Goal: Find specific page/section: Find specific page/section

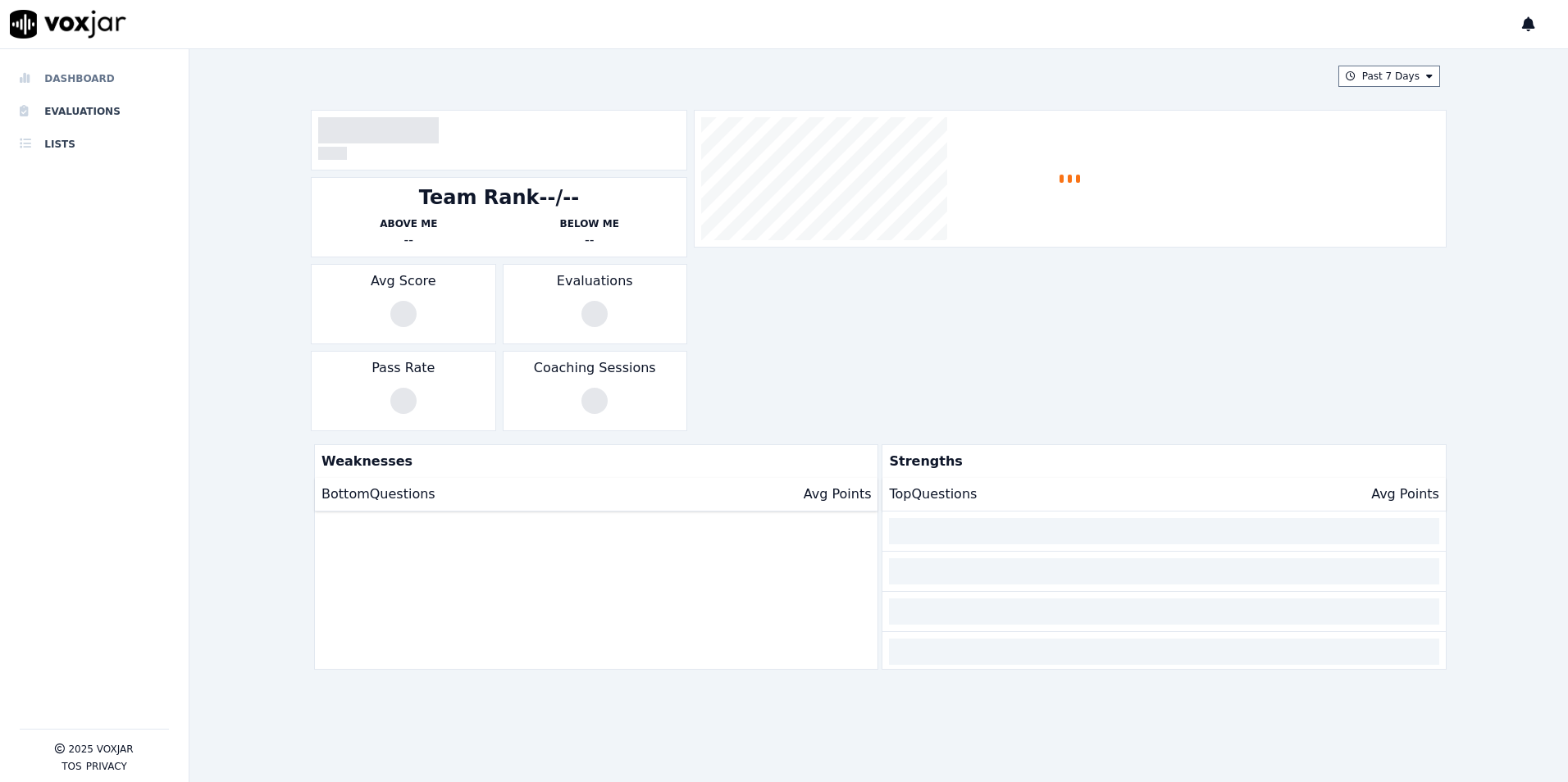
click at [99, 73] on li "Dashboard" at bounding box center [95, 78] width 149 height 33
click at [1532, 30] on icon at bounding box center [1529, 25] width 13 height 15
click at [1523, 36] on button at bounding box center [1529, 24] width 13 height 23
click at [1521, 24] on div at bounding box center [784, 25] width 1568 height 49
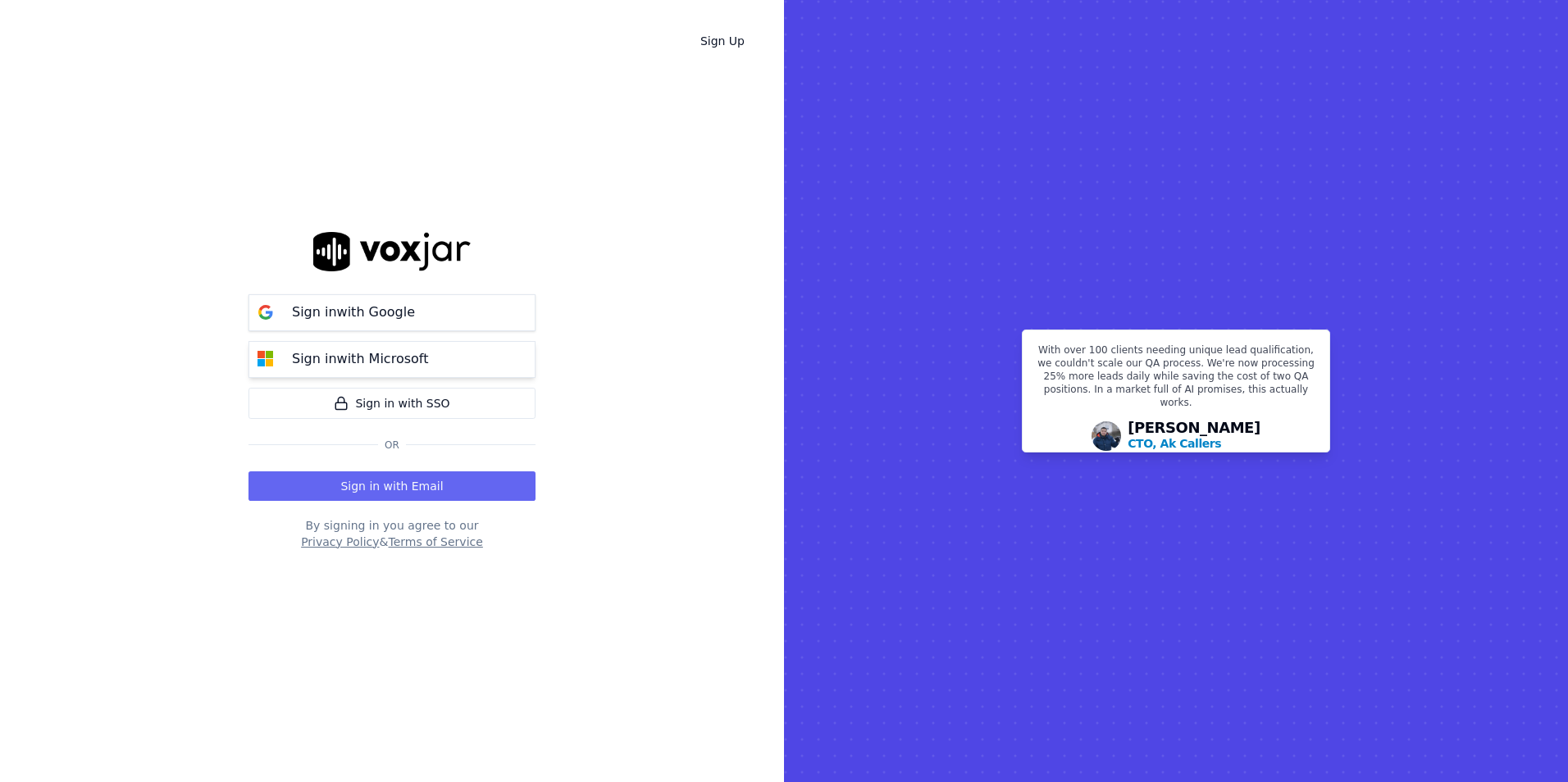
click at [424, 355] on div "Sign in with Microsoft" at bounding box center [360, 360] width 156 height 20
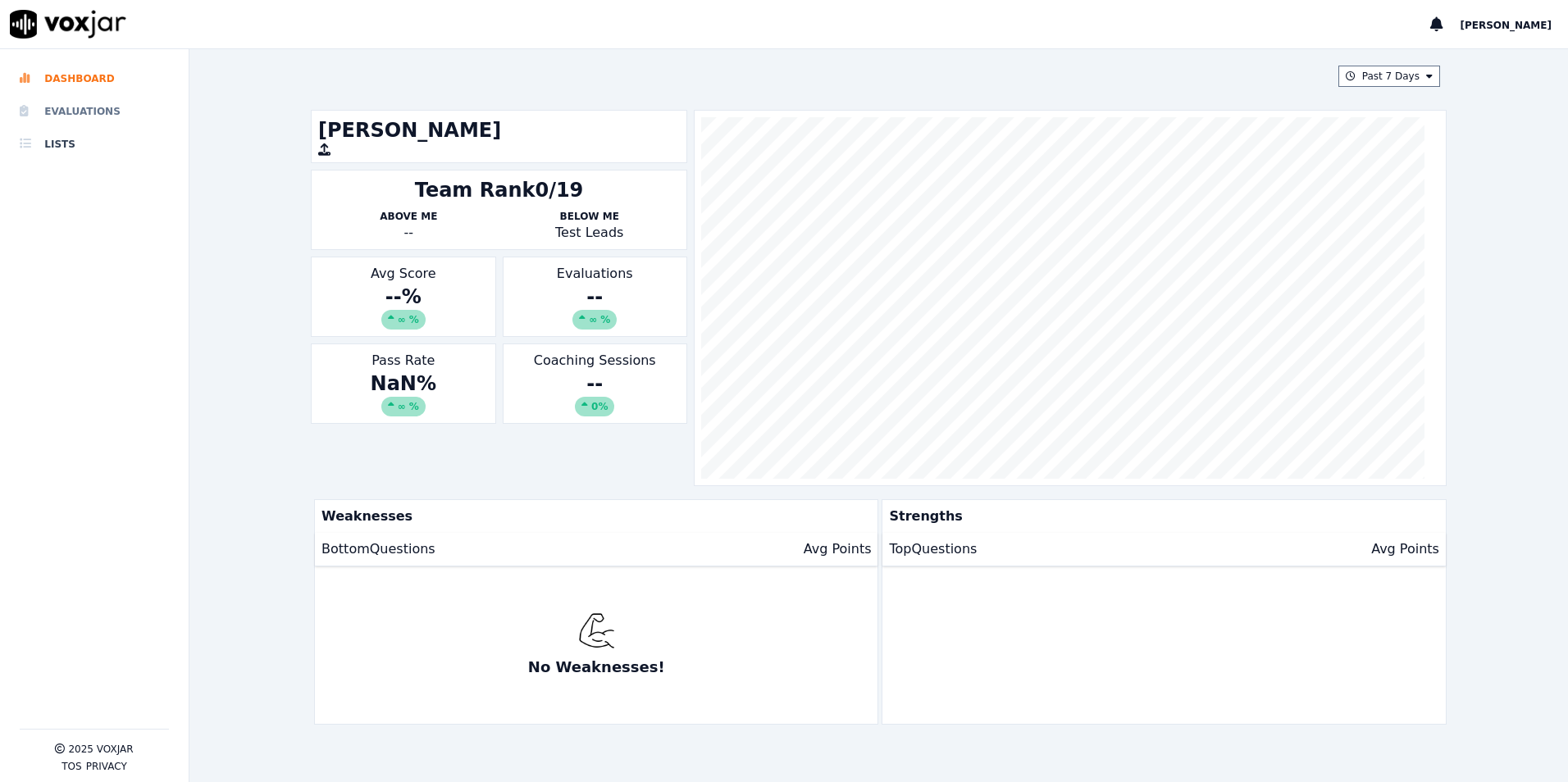
click at [93, 96] on li "Evaluations" at bounding box center [95, 111] width 149 height 33
